Goal: Task Accomplishment & Management: Manage account settings

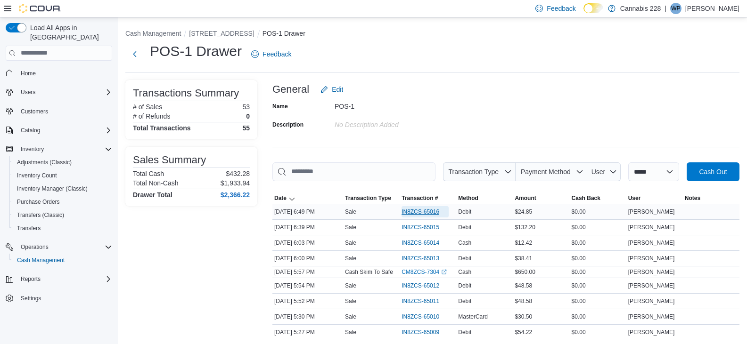
click at [416, 213] on span "IN8ZCS-65016" at bounding box center [421, 212] width 38 height 8
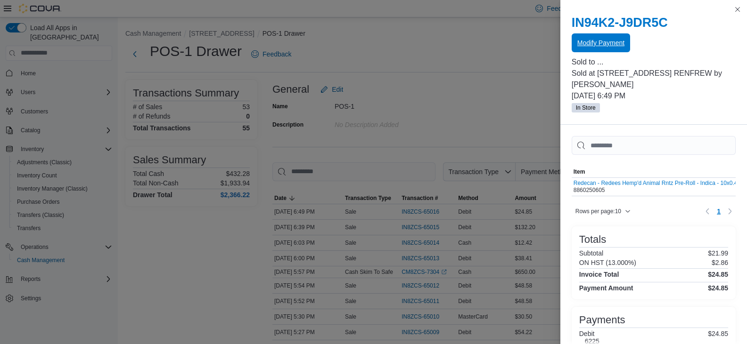
click at [600, 41] on span "Modify Payment" at bounding box center [600, 42] width 47 height 9
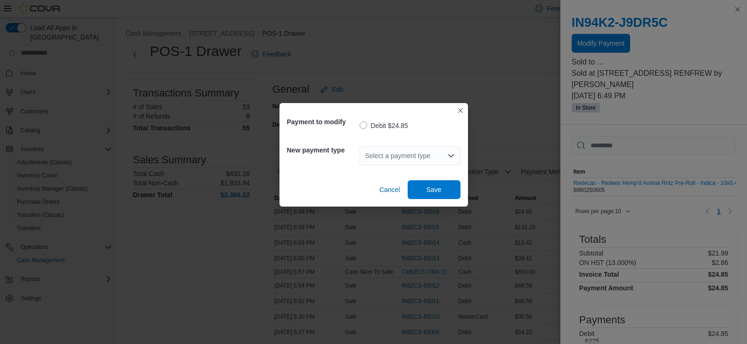
click at [404, 154] on div "Select a payment type" at bounding box center [410, 156] width 101 height 19
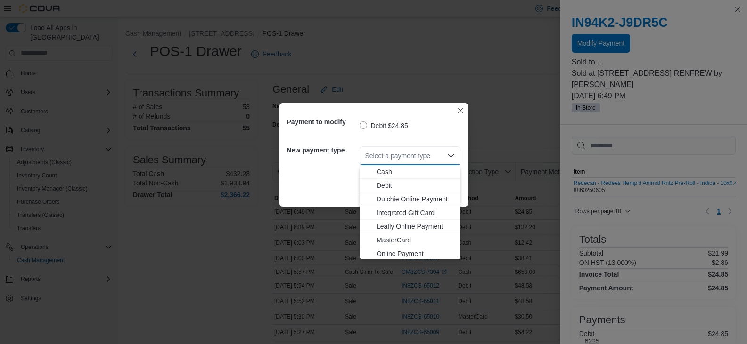
scroll to position [29, 0]
click at [389, 239] on span "Visa" at bounding box center [416, 238] width 78 height 9
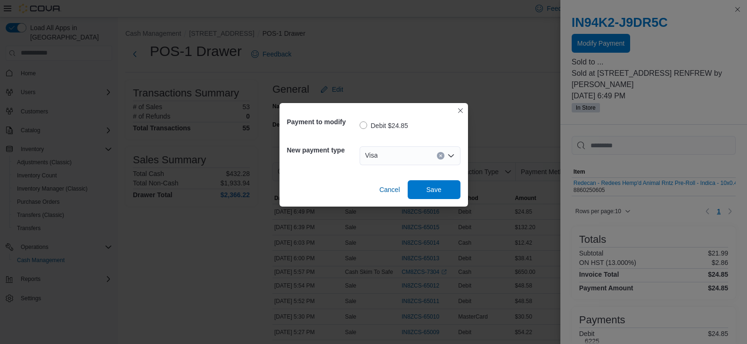
click at [404, 148] on div "Visa" at bounding box center [410, 156] width 101 height 19
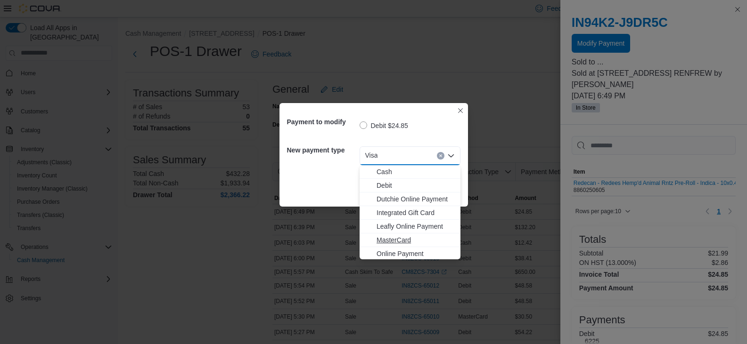
click at [398, 242] on span "MasterCard" at bounding box center [416, 240] width 78 height 9
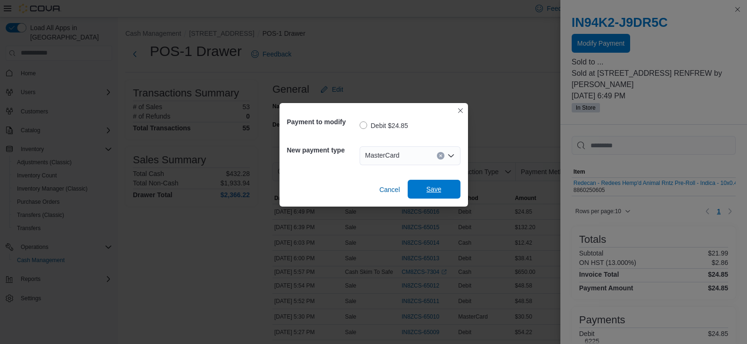
click at [432, 187] on span "Save" at bounding box center [433, 189] width 15 height 9
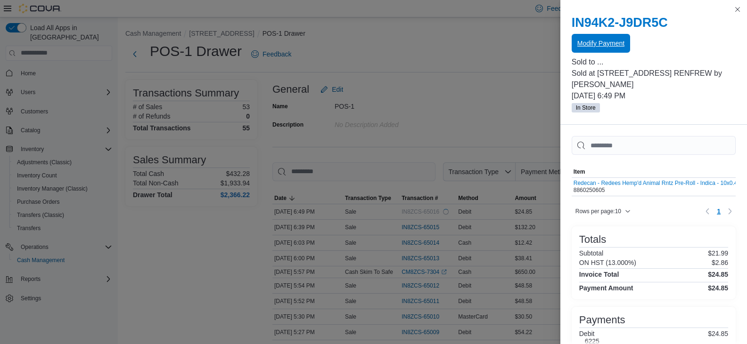
scroll to position [0, 0]
